Goal: Transaction & Acquisition: Book appointment/travel/reservation

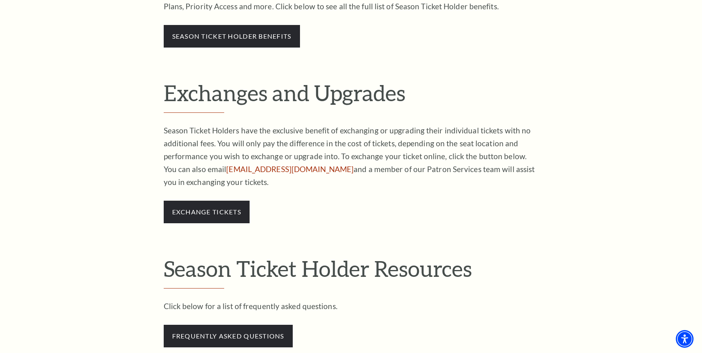
scroll to position [605, 0]
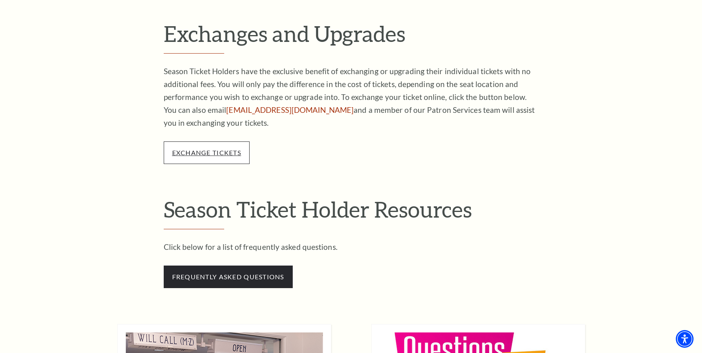
click at [206, 149] on link "exchange tickets" at bounding box center [206, 153] width 69 height 8
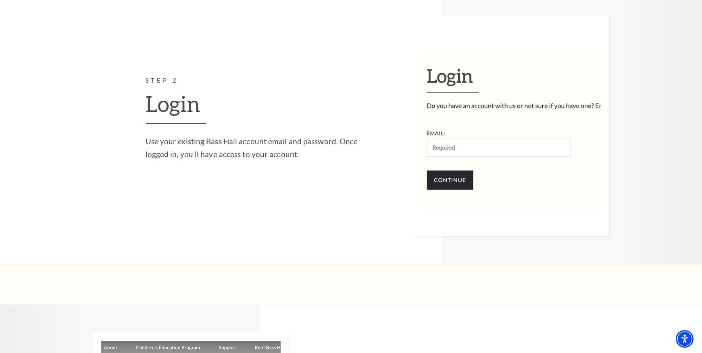
scroll to position [1008, 0]
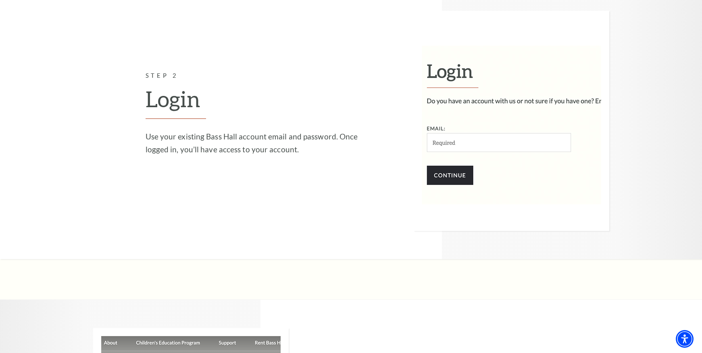
click at [445, 127] on img at bounding box center [512, 121] width 196 height 220
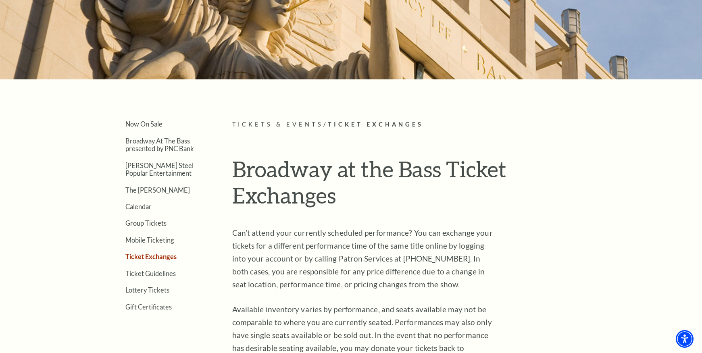
scroll to position [0, 0]
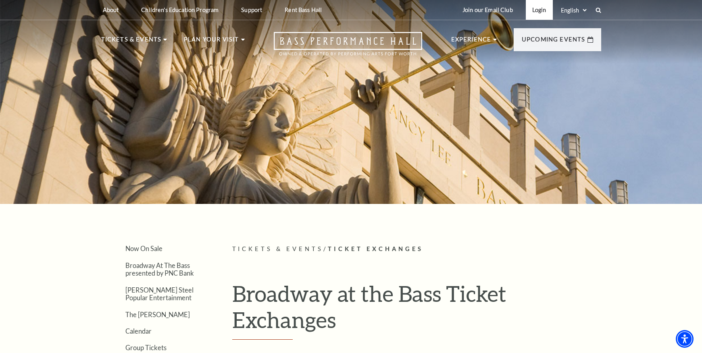
click at [537, 11] on link "Login" at bounding box center [539, 10] width 27 height 20
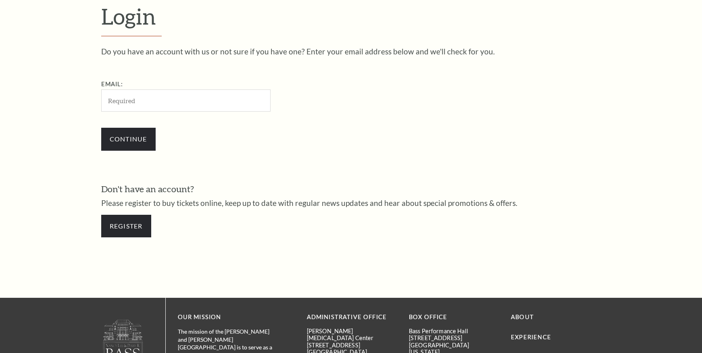
scroll to position [256, 0]
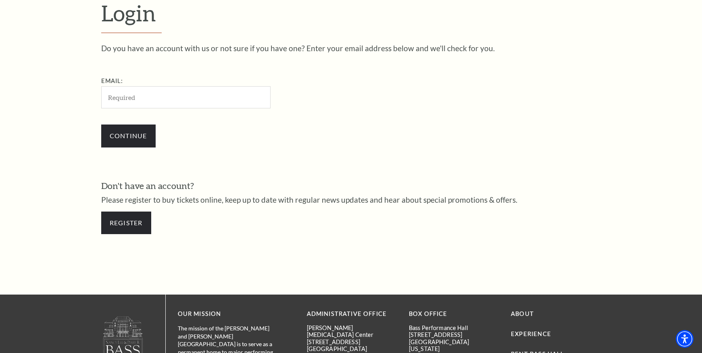
click at [122, 95] on input "Email:" at bounding box center [185, 97] width 169 height 22
type input "[EMAIL_ADDRESS][DOMAIN_NAME]"
click at [127, 137] on input "Continue" at bounding box center [128, 136] width 54 height 23
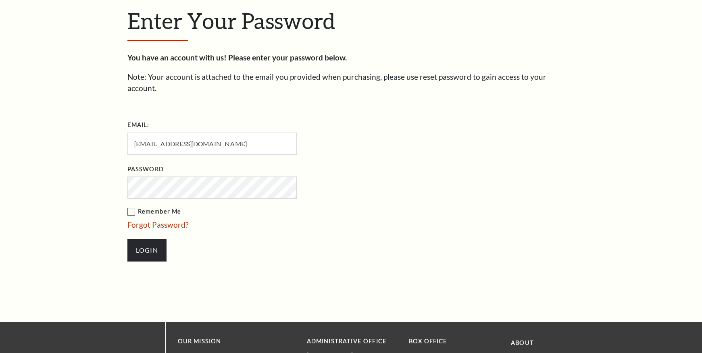
scroll to position [264, 0]
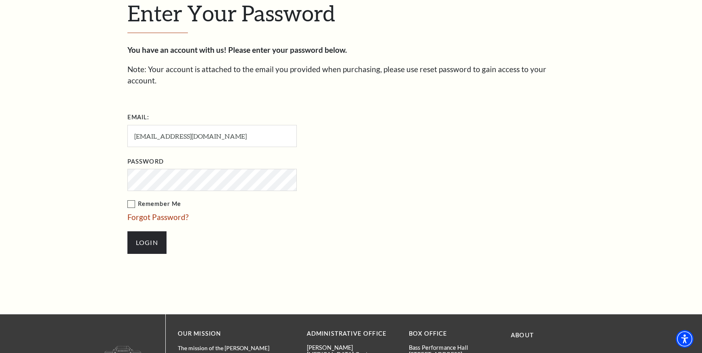
click at [131, 199] on label "Remember Me" at bounding box center [252, 204] width 250 height 10
click at [0, 0] on input "Remember Me" at bounding box center [0, 0] width 0 height 0
click at [142, 231] on input "Login" at bounding box center [146, 242] width 39 height 23
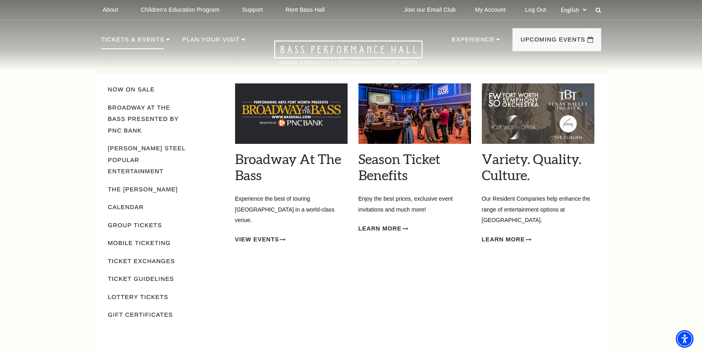
click at [412, 121] on img at bounding box center [414, 113] width 112 height 60
click at [393, 229] on span "Learn More" at bounding box center [379, 229] width 43 height 10
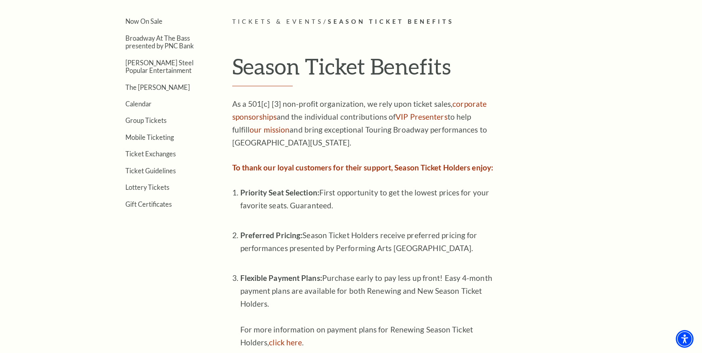
scroll to position [145, 0]
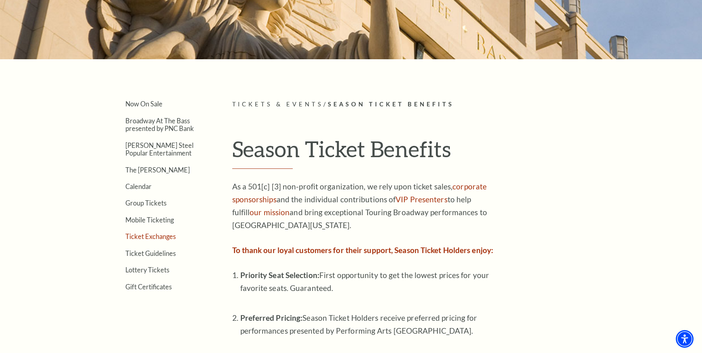
click at [136, 235] on link "Ticket Exchanges" at bounding box center [150, 237] width 50 height 8
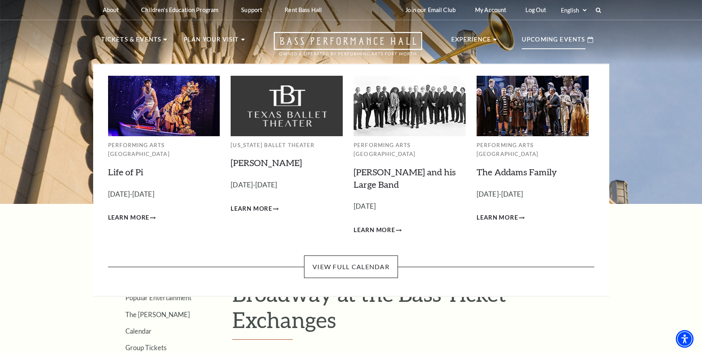
click at [565, 39] on p "Upcoming Events" at bounding box center [554, 42] width 64 height 15
click at [352, 256] on link "View Full Calendar" at bounding box center [351, 267] width 94 height 23
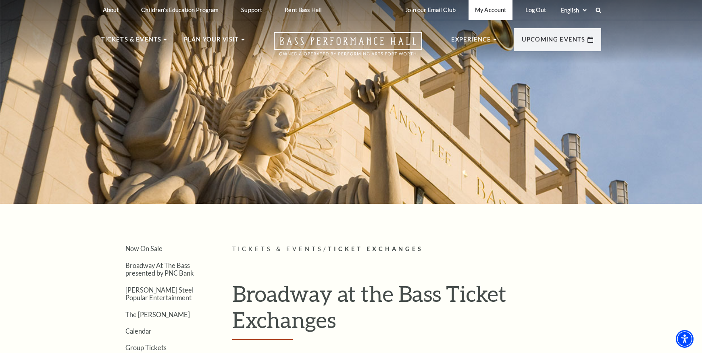
click at [495, 10] on link "My Account" at bounding box center [490, 10] width 44 height 20
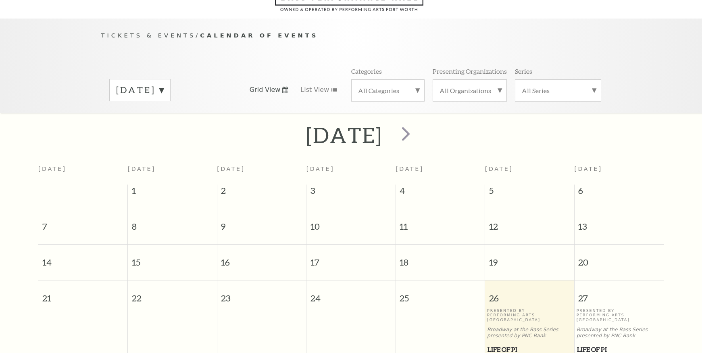
scroll to position [71, 0]
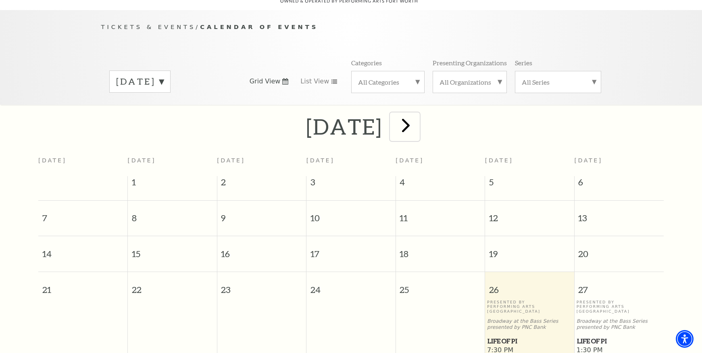
click at [417, 118] on span "next" at bounding box center [405, 125] width 23 height 23
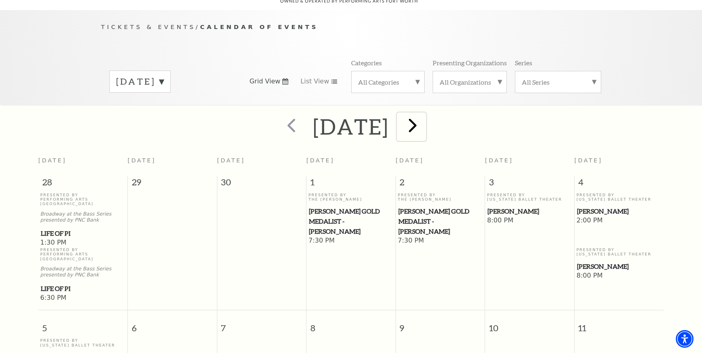
click at [424, 116] on span "next" at bounding box center [412, 125] width 23 height 23
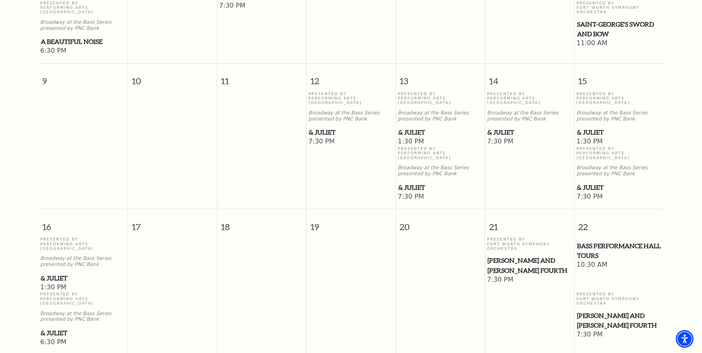
scroll to position [474, 0]
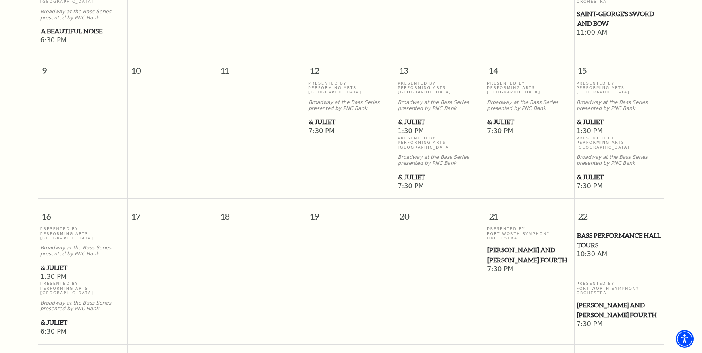
click at [54, 263] on span "& Juliet" at bounding box center [83, 268] width 85 height 10
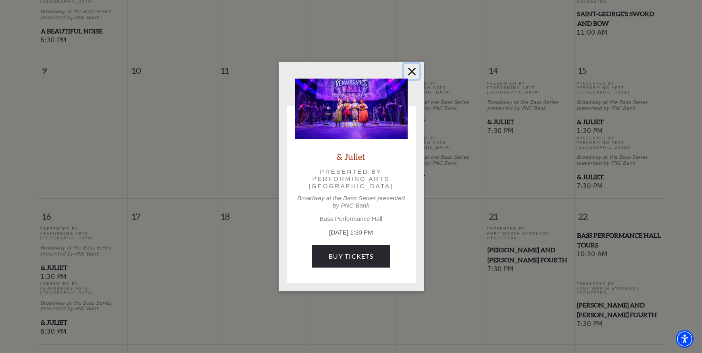
click at [410, 69] on button "Close" at bounding box center [411, 71] width 15 height 15
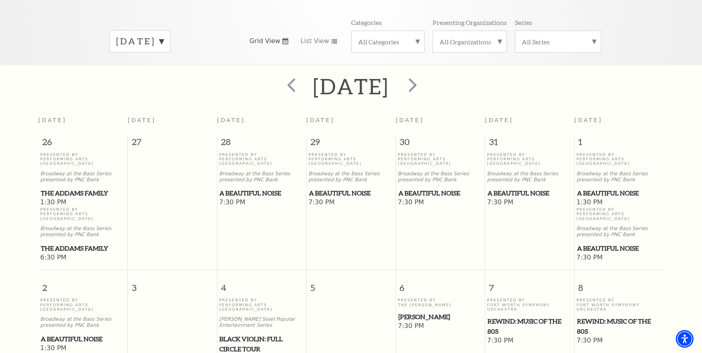
scroll to position [0, 0]
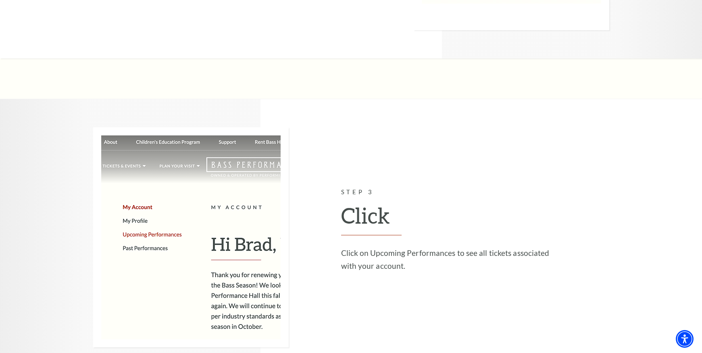
scroll to position [1209, 0]
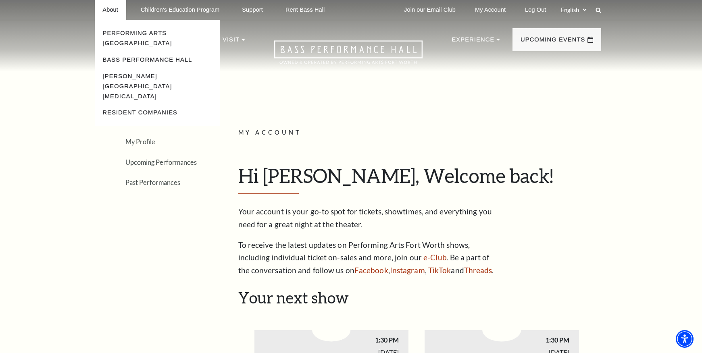
click at [110, 11] on p "About" at bounding box center [110, 9] width 15 height 7
click at [116, 56] on link "Bass Performance Hall" at bounding box center [147, 59] width 89 height 6
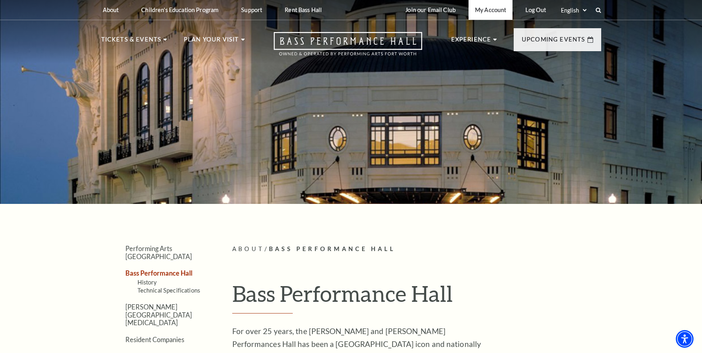
click at [491, 12] on link "My Account" at bounding box center [490, 10] width 44 height 20
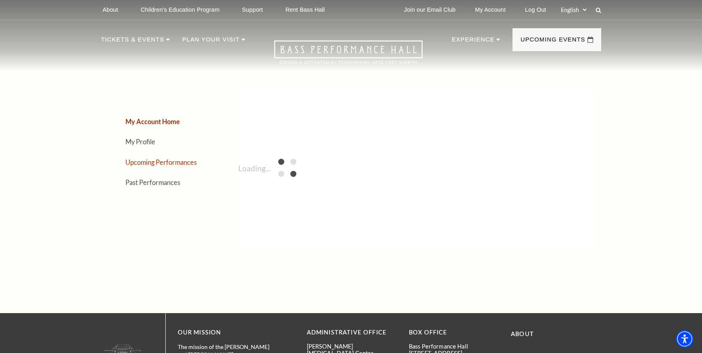
click at [162, 163] on link "Upcoming Performances" at bounding box center [160, 162] width 71 height 8
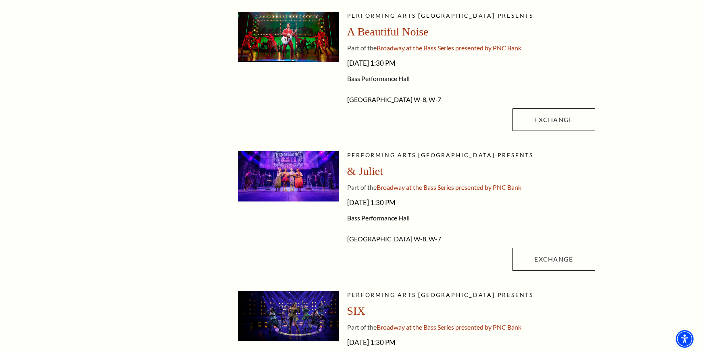
scroll to position [403, 0]
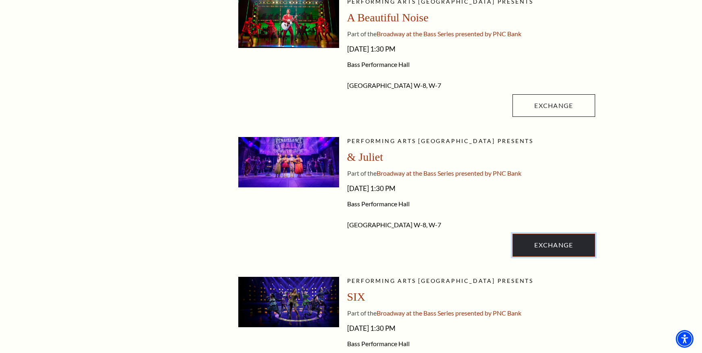
click at [553, 244] on link "Exchange" at bounding box center [553, 245] width 82 height 23
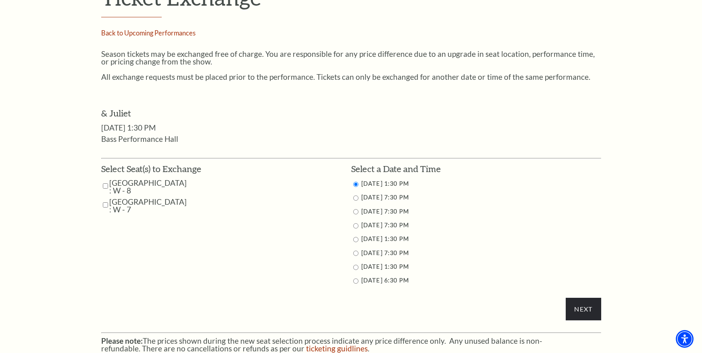
scroll to position [322, 0]
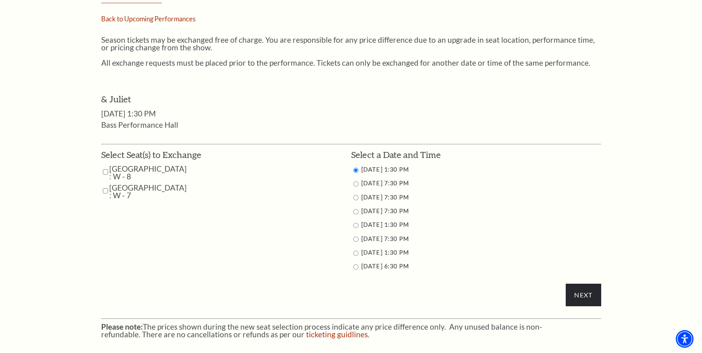
click at [355, 183] on input "11/12/2025 7:30 PM" at bounding box center [355, 183] width 5 height 5
radio input "true"
click at [104, 170] on input "Parterre Circle Center : W - 8" at bounding box center [105, 172] width 5 height 14
checkbox input "true"
click at [105, 190] on input "Parterre Circle Center : W - 7" at bounding box center [105, 191] width 5 height 14
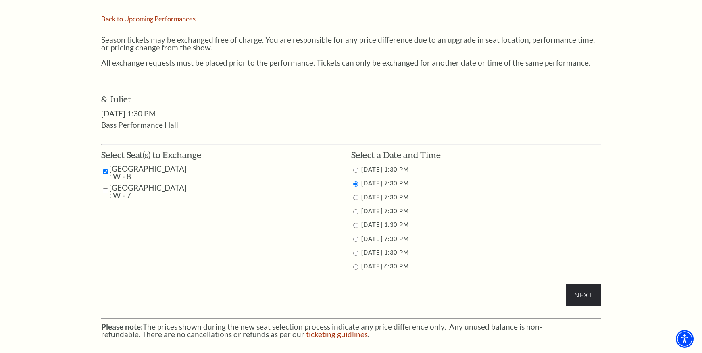
checkbox input "true"
click at [587, 293] on input "Next" at bounding box center [583, 295] width 35 height 23
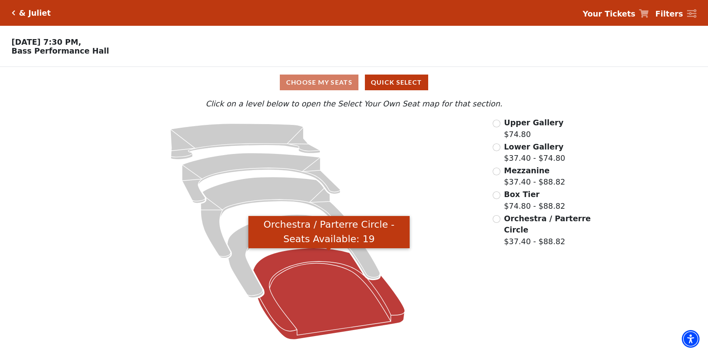
click at [303, 276] on icon "Orchestra / Parterre Circle - Seats Available: 19" at bounding box center [329, 294] width 152 height 92
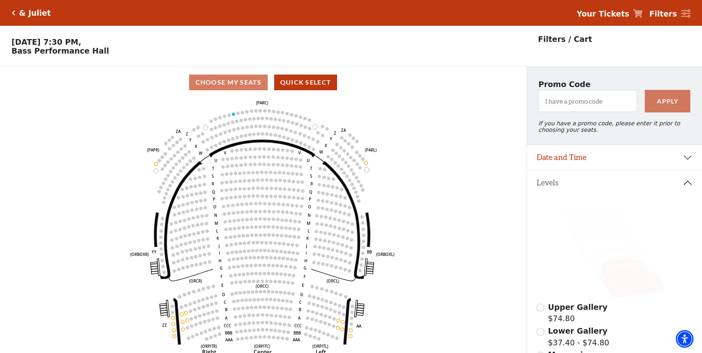
click at [17, 12] on div "& Juliet" at bounding box center [32, 12] width 35 height 9
click at [13, 10] on icon "Click here to go back to filters" at bounding box center [14, 13] width 4 height 6
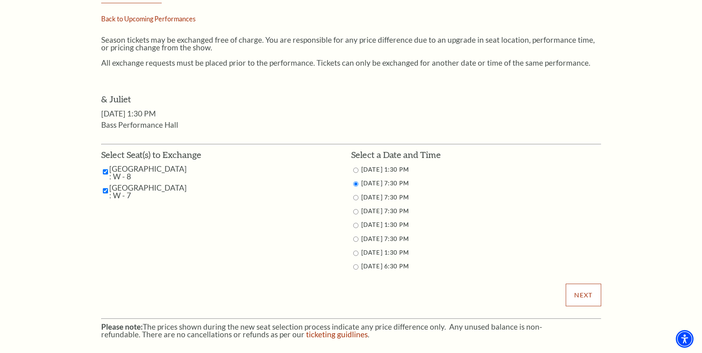
click at [583, 291] on input "Next" at bounding box center [583, 295] width 35 height 23
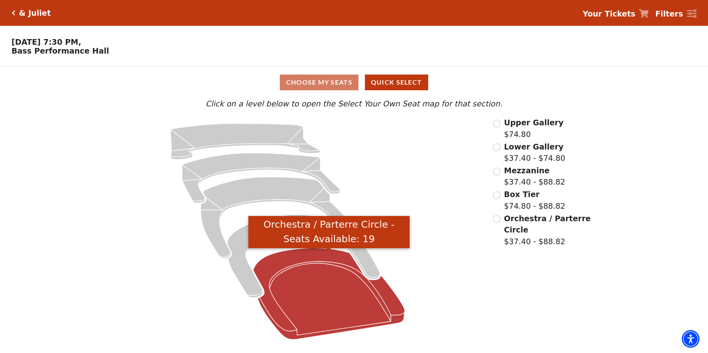
click at [329, 270] on icon "Orchestra / Parterre Circle - Seats Available: 19" at bounding box center [329, 294] width 152 height 92
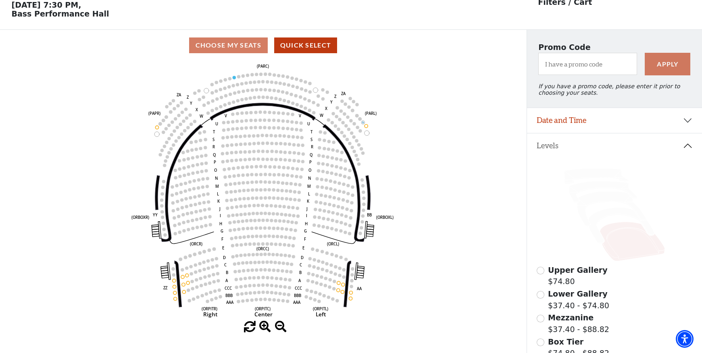
scroll to position [37, 0]
click at [612, 216] on icon at bounding box center [622, 226] width 66 height 36
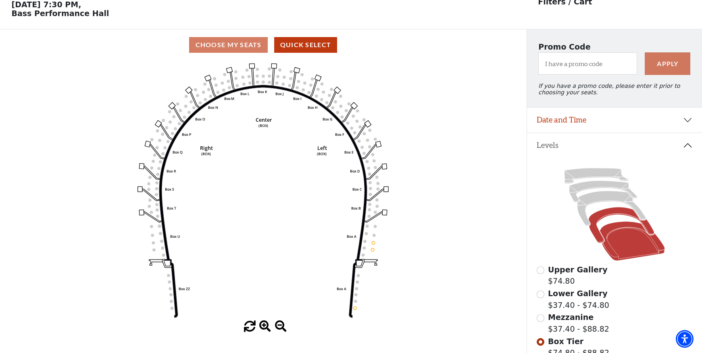
click at [623, 243] on icon at bounding box center [631, 241] width 65 height 39
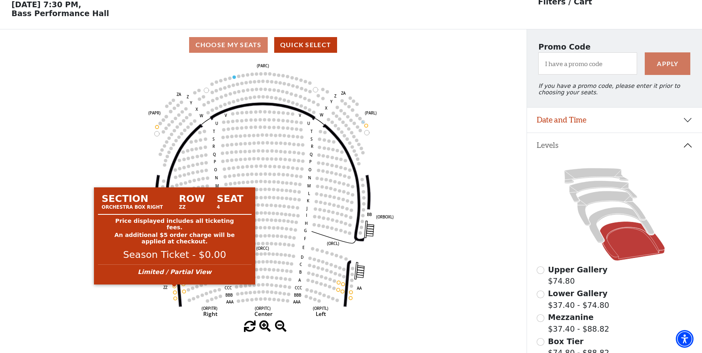
click at [175, 288] on circle at bounding box center [174, 286] width 3 height 3
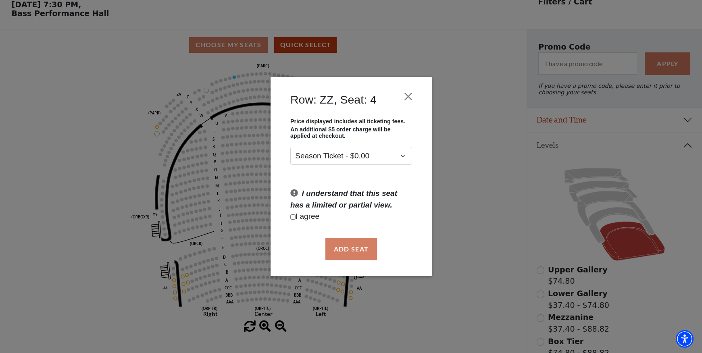
click at [292, 216] on input "Checkbox field" at bounding box center [292, 216] width 5 height 5
checkbox input "true"
click at [349, 247] on button "Add Seat" at bounding box center [351, 249] width 52 height 23
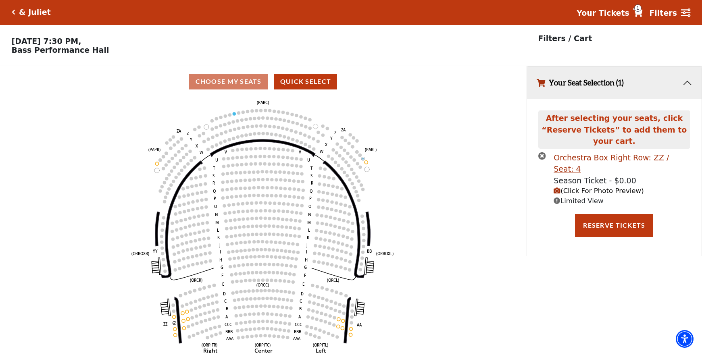
scroll to position [0, 0]
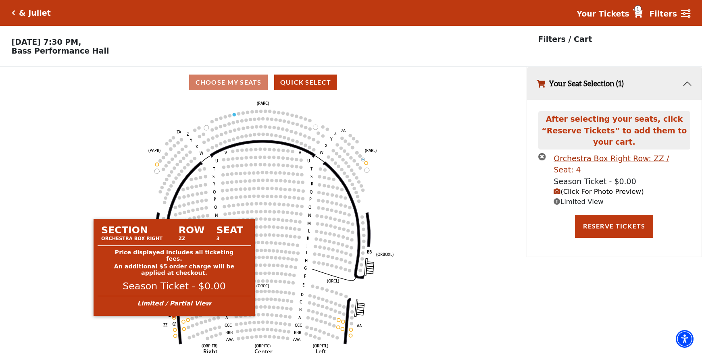
click at [173, 319] on circle at bounding box center [174, 317] width 3 height 3
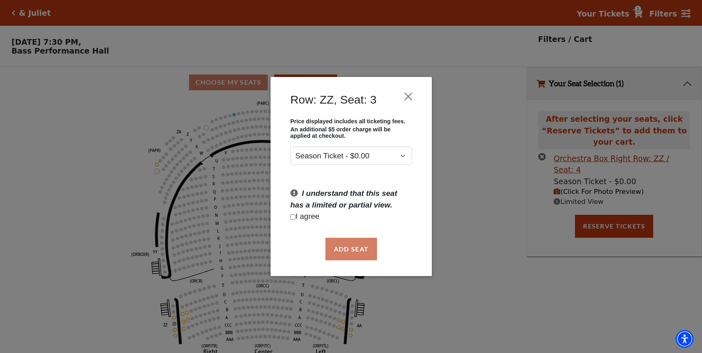
click at [291, 217] on input "Checkbox field" at bounding box center [292, 216] width 5 height 5
checkbox input "true"
click at [350, 247] on button "Add Seat" at bounding box center [351, 249] width 52 height 23
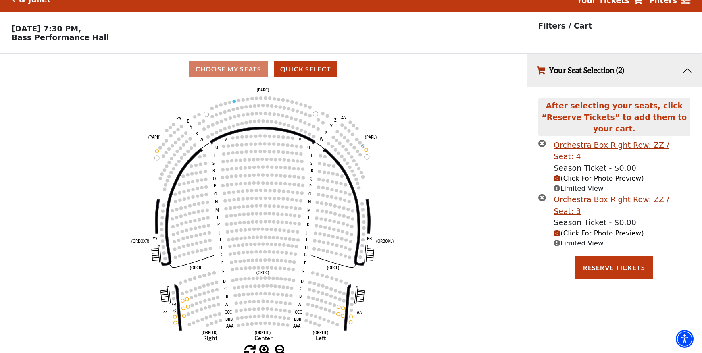
scroll to position [20, 0]
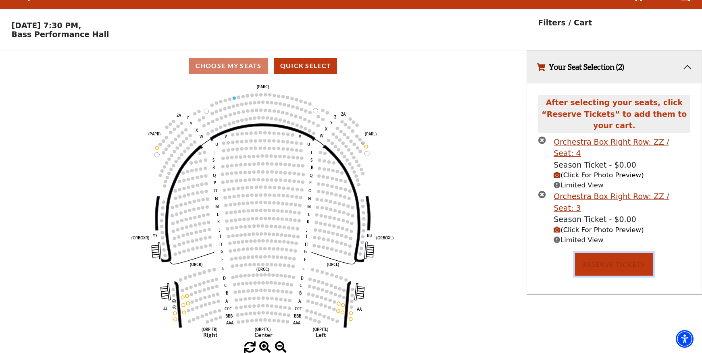
click at [619, 253] on button "Reserve Tickets" at bounding box center [614, 264] width 78 height 23
